Goal: Navigation & Orientation: Find specific page/section

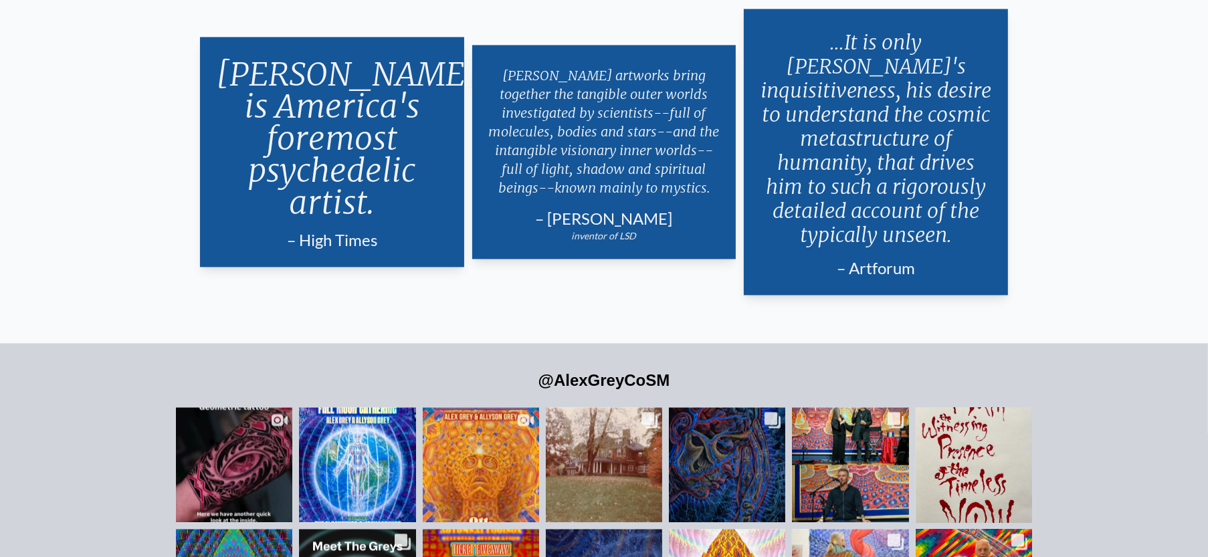
scroll to position [2942, 0]
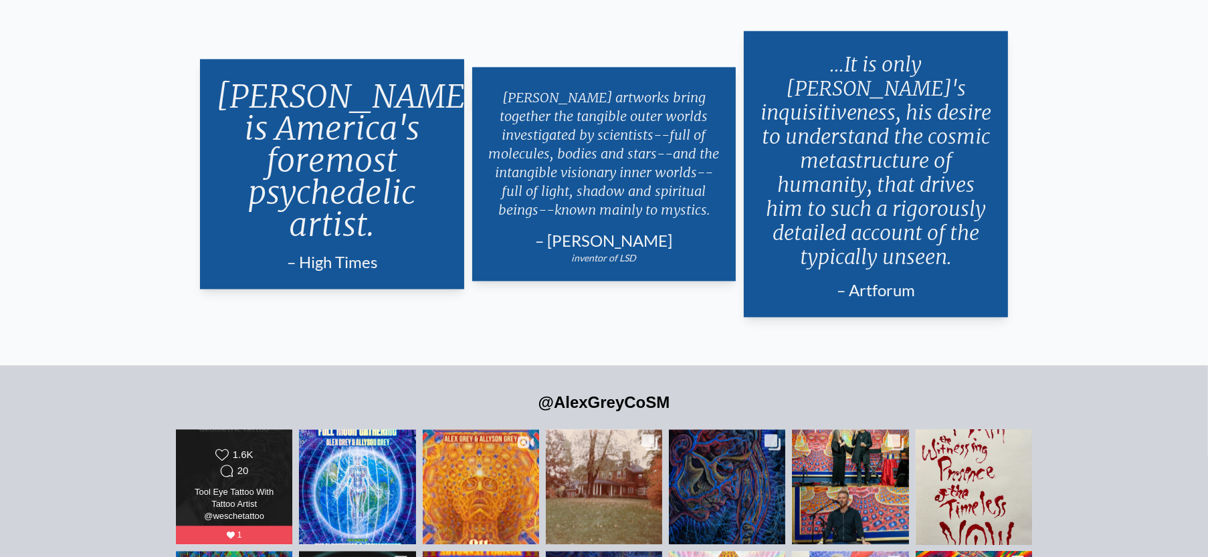
click at [211, 463] on div "Likes Count 1.6K Comments Count 20 Tool Eye Tattoo With Tattoo Artist @wescheta…" at bounding box center [234, 486] width 94 height 76
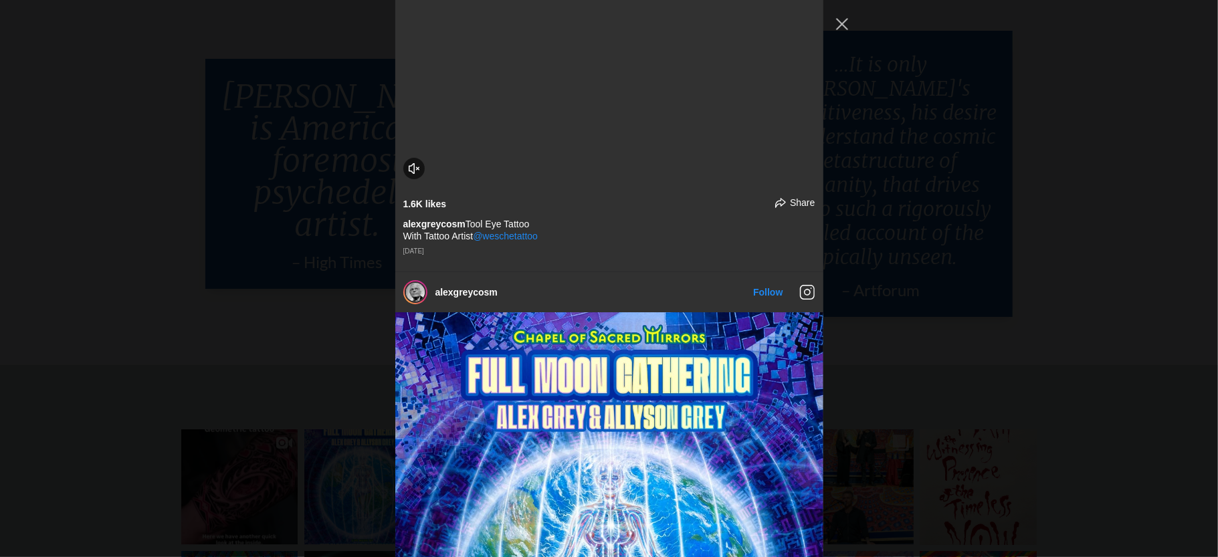
scroll to position [134, 0]
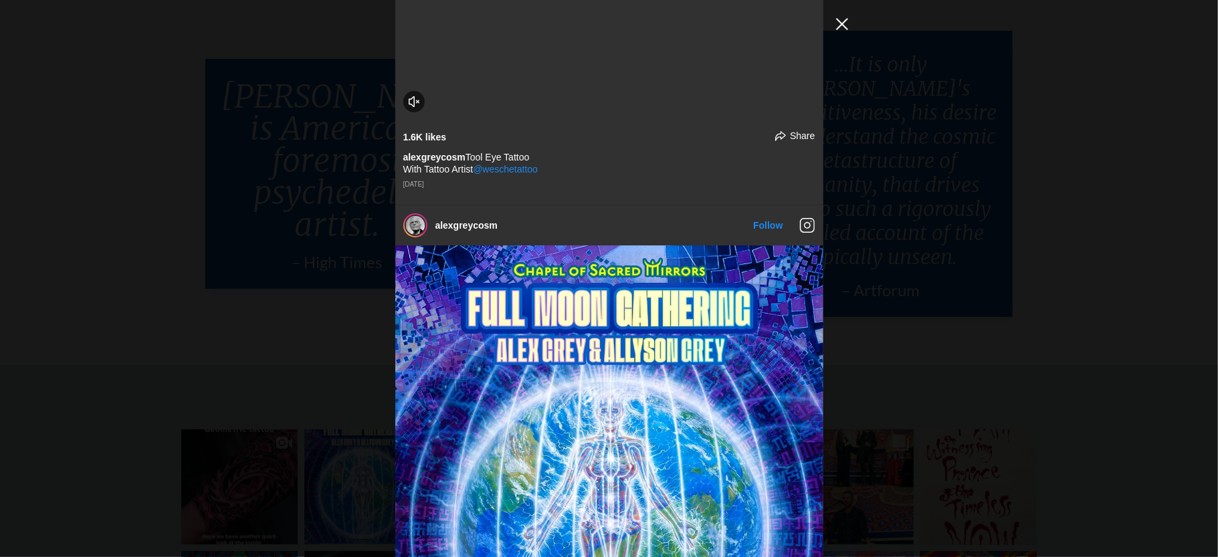
click at [832, 26] on button "Close Instagram Feed Popup" at bounding box center [841, 23] width 21 height 21
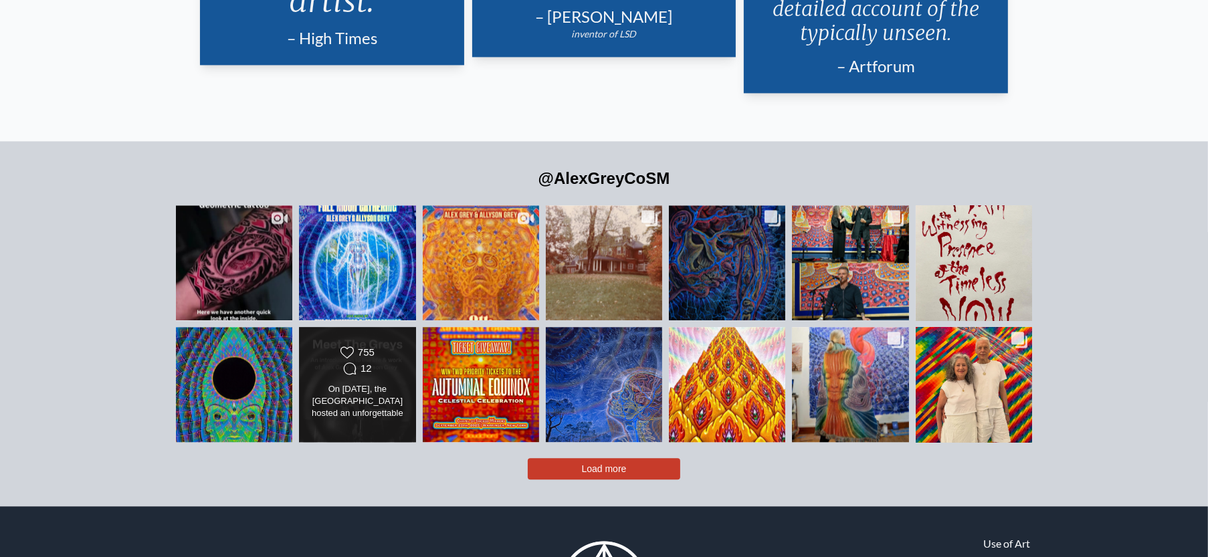
scroll to position [3114, 0]
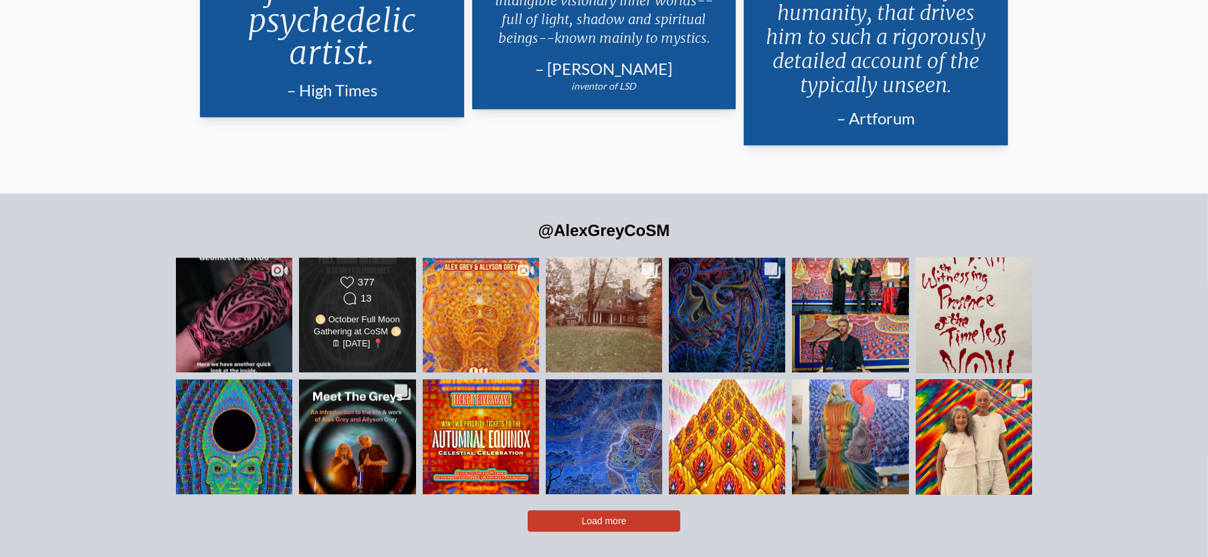
click at [366, 328] on div "🌕 October Full Moon Gathering at CoSM 🌕 🗓 October 4, 2025 📍@chapelofsacredmirro…" at bounding box center [357, 332] width 94 height 37
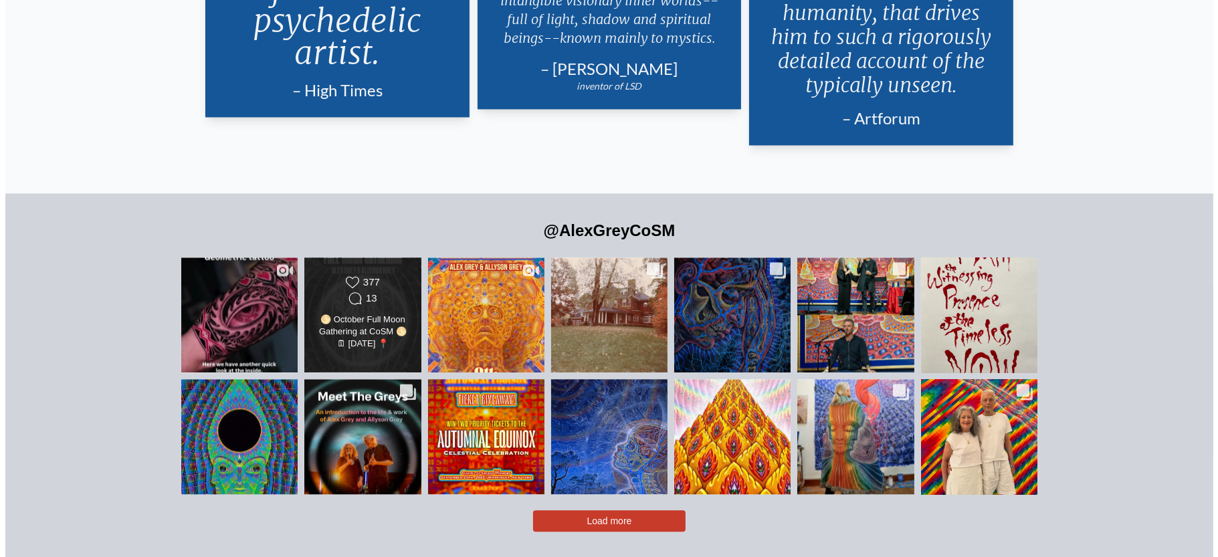
scroll to position [885, 0]
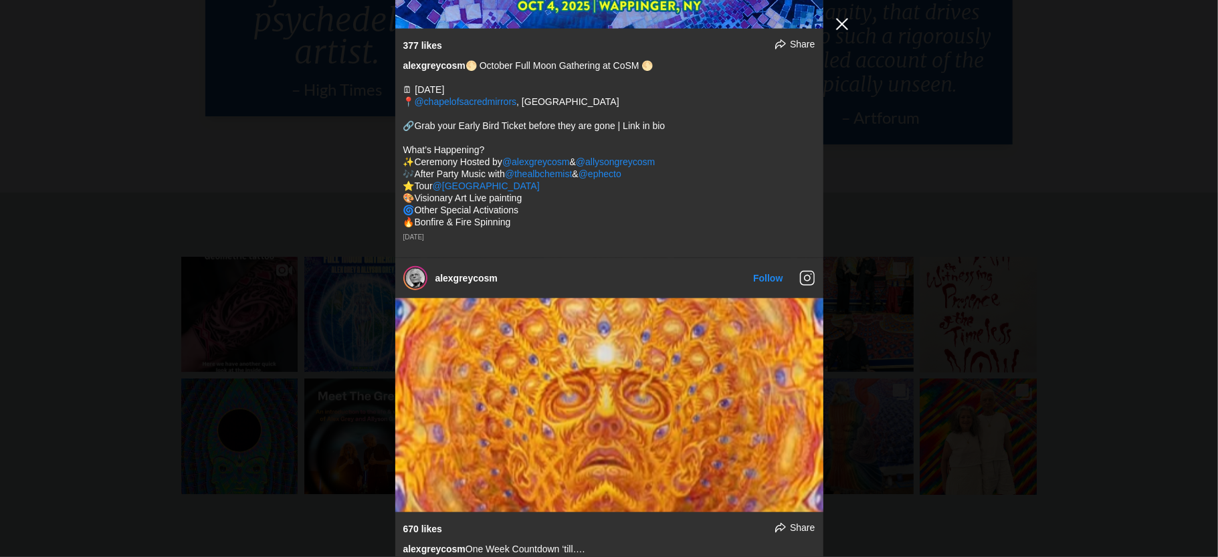
click at [839, 17] on button "Close Instagram Feed Popup" at bounding box center [841, 23] width 21 height 21
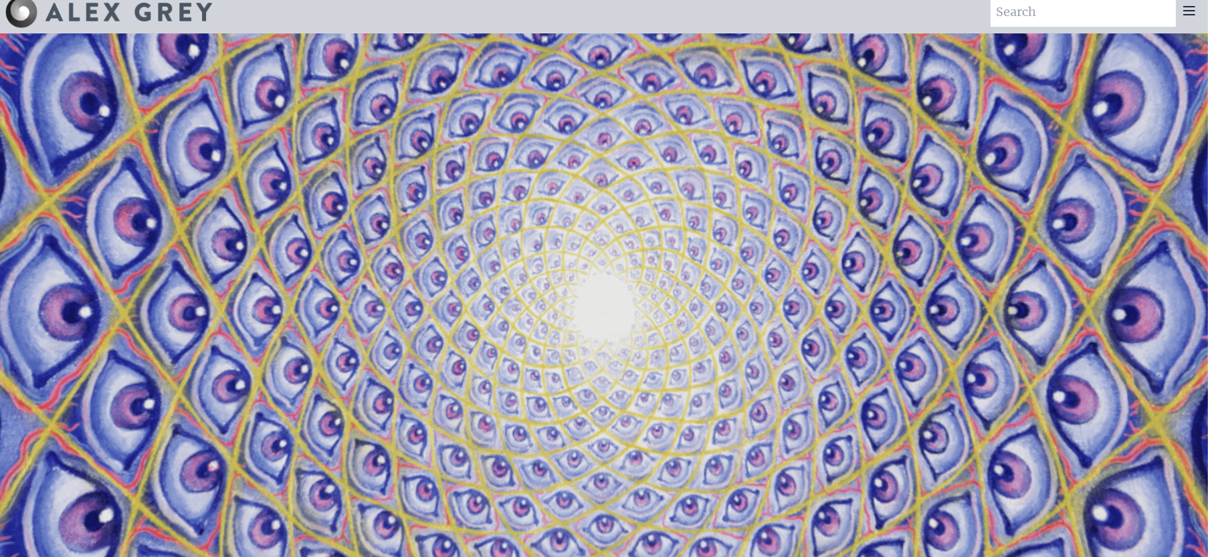
scroll to position [0, 0]
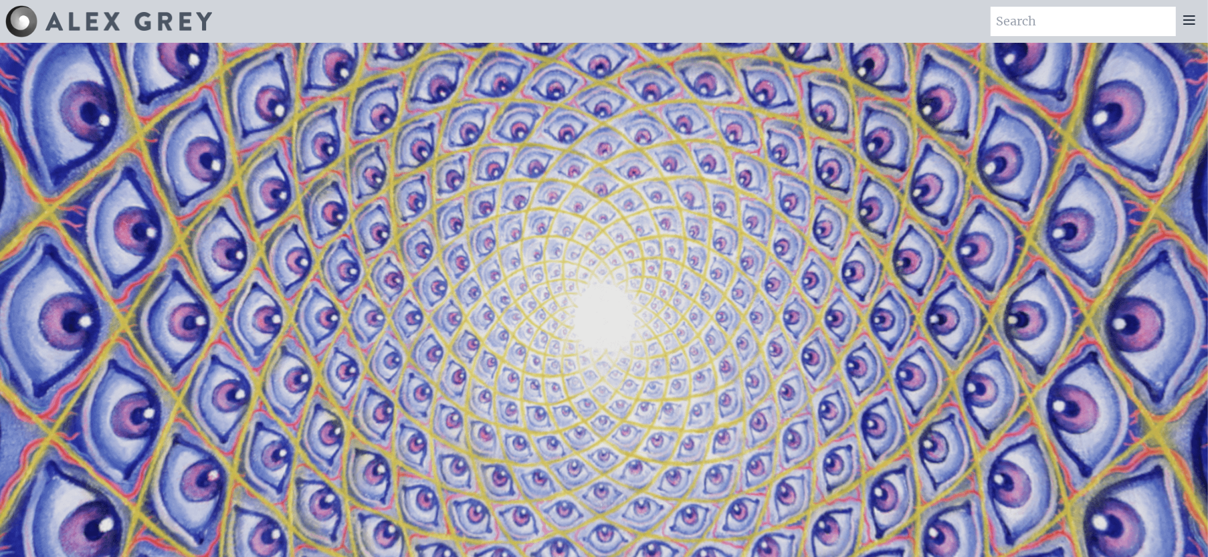
click at [1192, 13] on icon at bounding box center [1189, 20] width 16 height 16
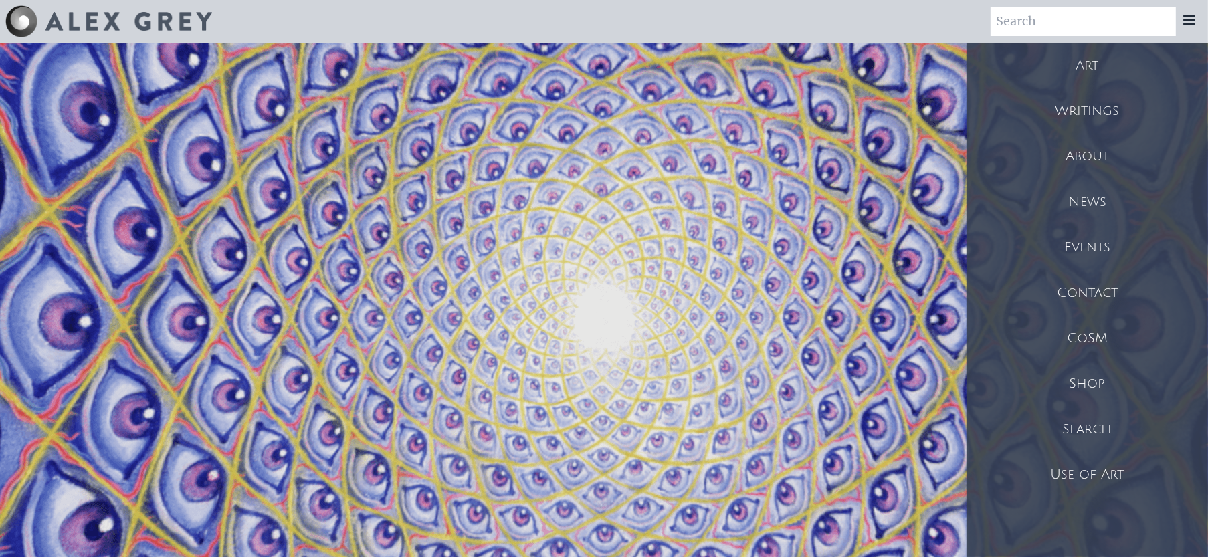
click at [1107, 66] on div "Art" at bounding box center [1086, 65] width 241 height 45
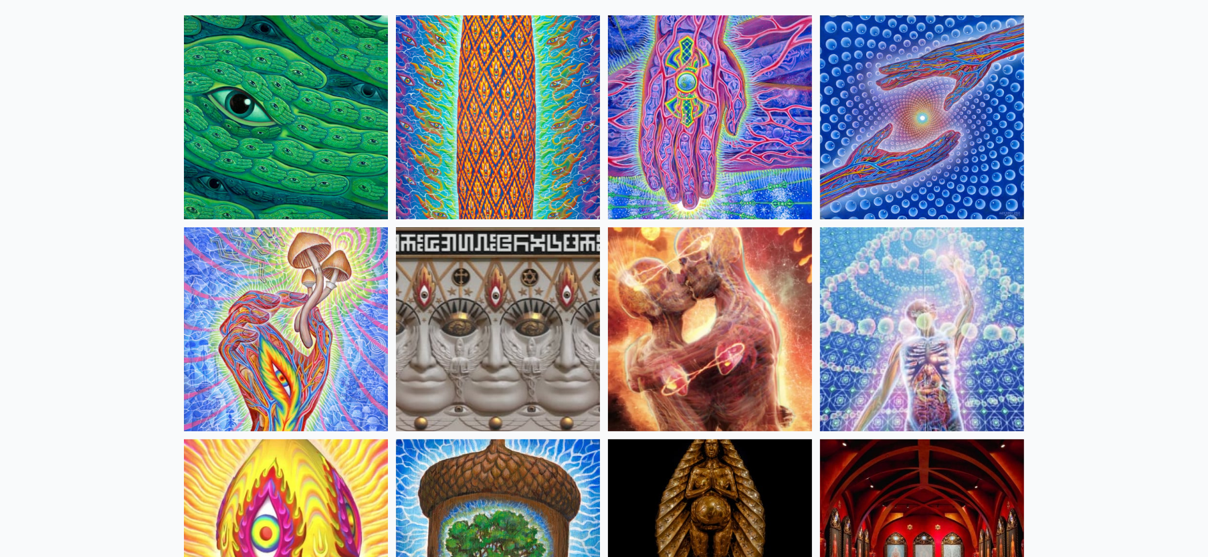
scroll to position [201, 0]
